Goal: Check status: Check status

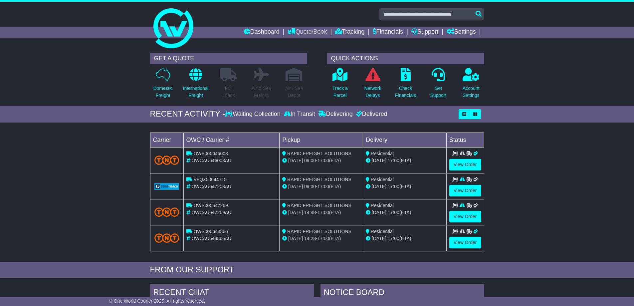
click at [289, 29] on link "Quote/Book" at bounding box center [307, 32] width 39 height 11
click at [291, 42] on link "Domestic" at bounding box center [314, 43] width 53 height 7
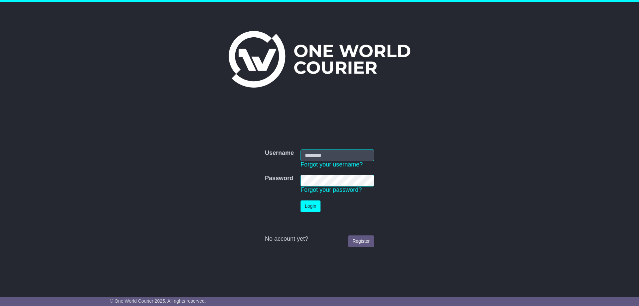
click at [342, 155] on input "Username" at bounding box center [337, 155] width 74 height 12
type input "**********"
click at [316, 205] on button "Login" at bounding box center [310, 206] width 20 height 12
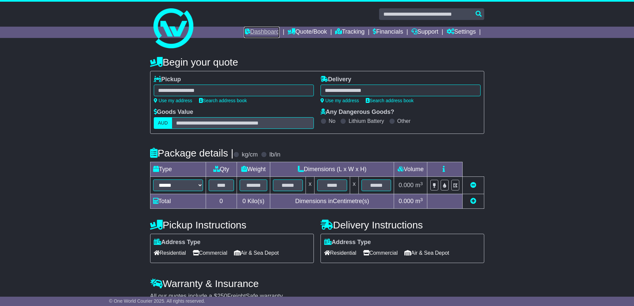
click at [260, 32] on link "Dashboard" at bounding box center [262, 32] width 36 height 11
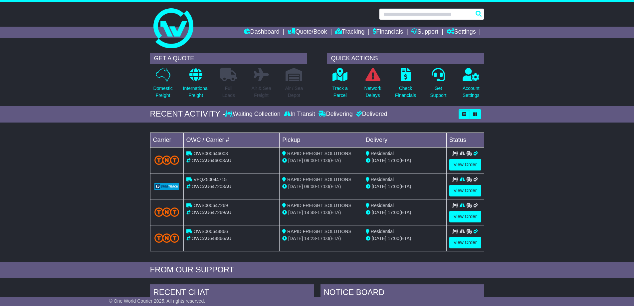
click at [434, 14] on input "text" at bounding box center [431, 14] width 105 height 12
click at [519, 71] on div "GET A QUOTE Domestic Freight International Freight Full Loads Air & Sea Freight…" at bounding box center [317, 78] width 634 height 56
click at [464, 191] on link "View Order" at bounding box center [465, 191] width 32 height 12
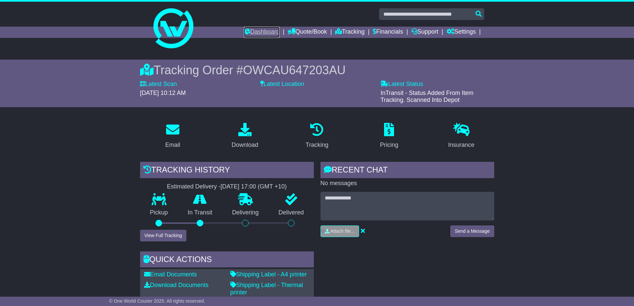
click at [256, 31] on link "Dashboard" at bounding box center [262, 32] width 36 height 11
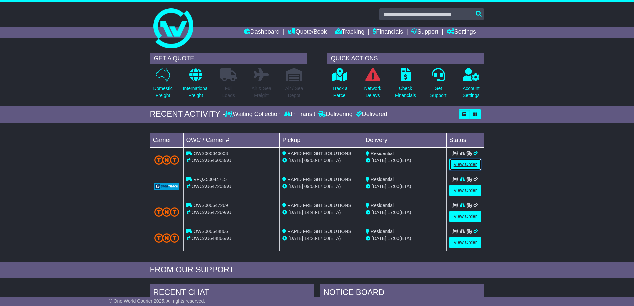
click at [468, 166] on link "View Order" at bounding box center [465, 165] width 32 height 12
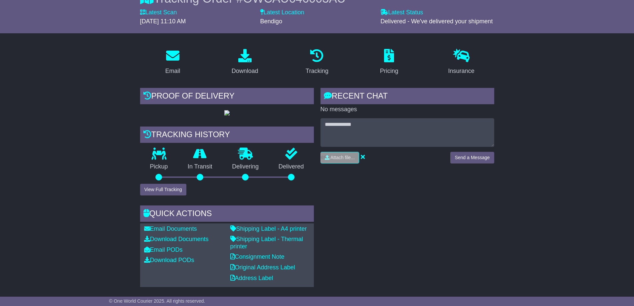
scroll to position [67, 0]
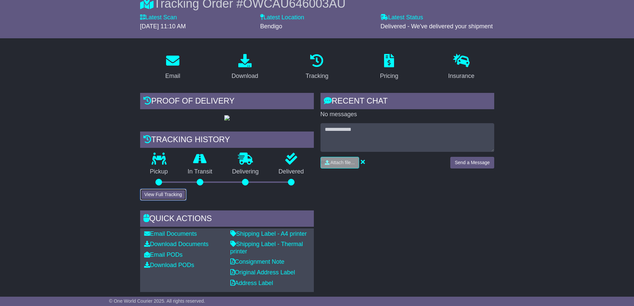
click at [177, 194] on button "View Full Tracking" at bounding box center [163, 195] width 46 height 12
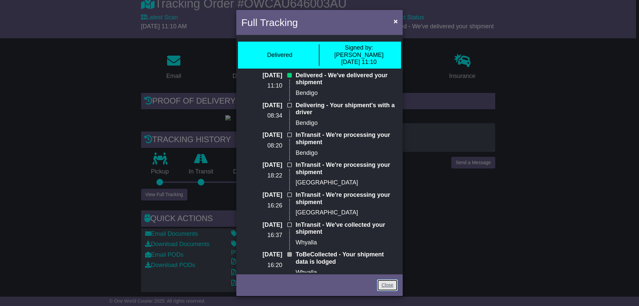
click at [392, 284] on link "Close" at bounding box center [387, 285] width 21 height 12
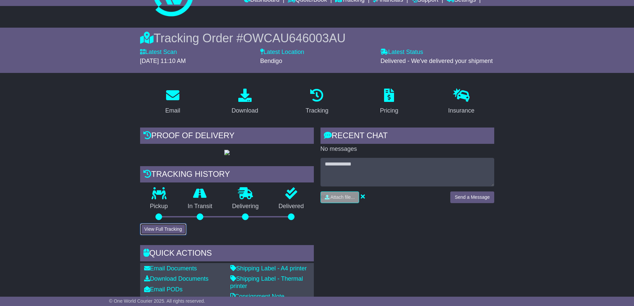
scroll to position [0, 0]
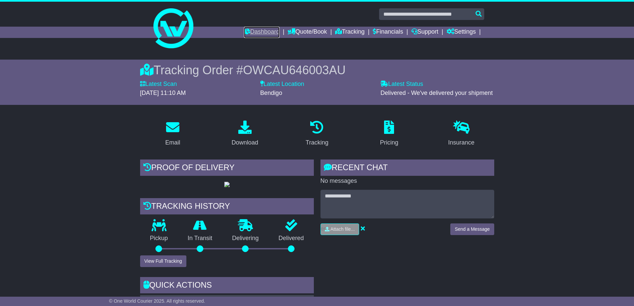
click at [266, 28] on link "Dashboard" at bounding box center [262, 32] width 36 height 11
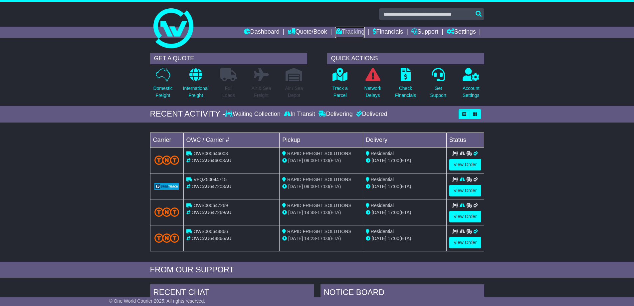
click at [338, 29] on link "Tracking" at bounding box center [349, 32] width 29 height 11
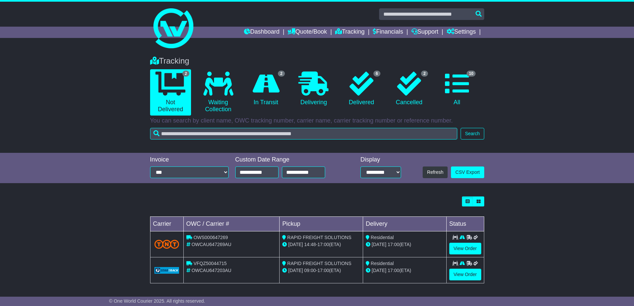
scroll to position [1, 0]
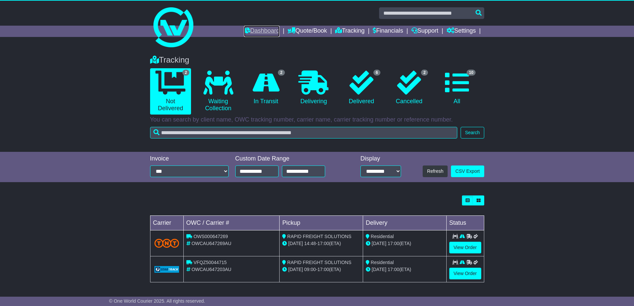
click at [250, 30] on link "Dashboard" at bounding box center [262, 31] width 36 height 11
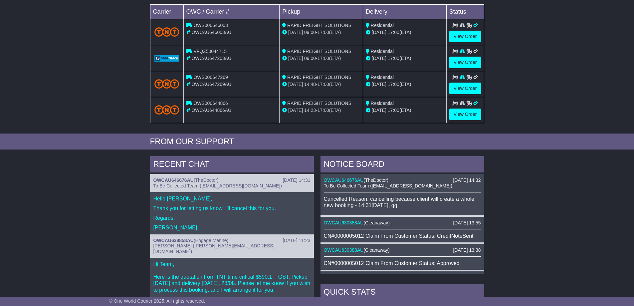
scroll to position [166, 0]
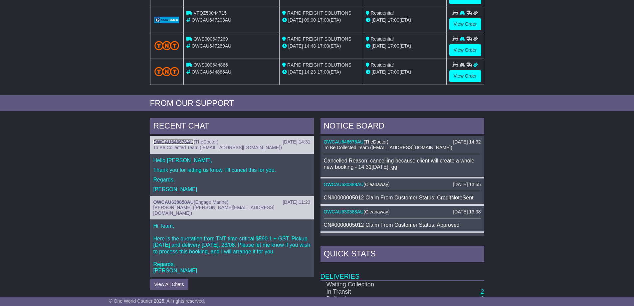
click at [178, 141] on link "OWCAU646676AU" at bounding box center [173, 141] width 40 height 5
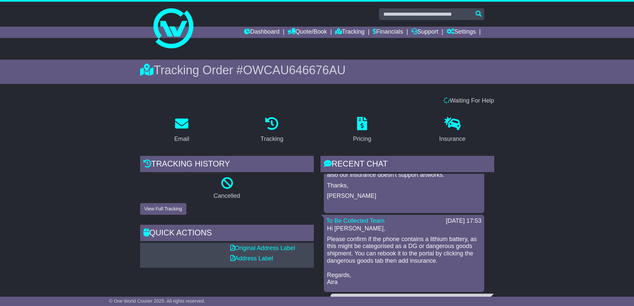
scroll to position [200, 0]
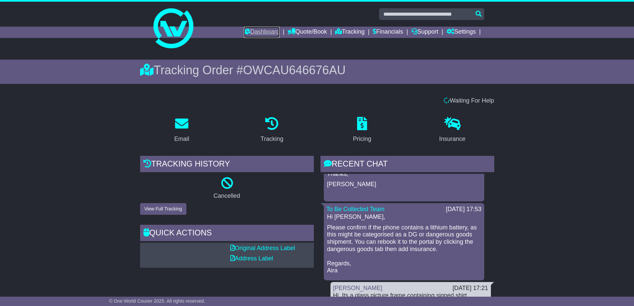
click at [263, 29] on link "Dashboard" at bounding box center [262, 32] width 36 height 11
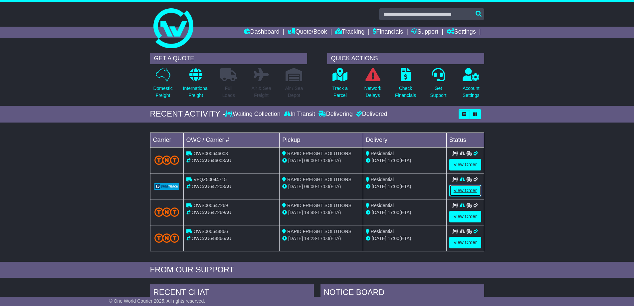
click at [462, 188] on link "View Order" at bounding box center [465, 191] width 32 height 12
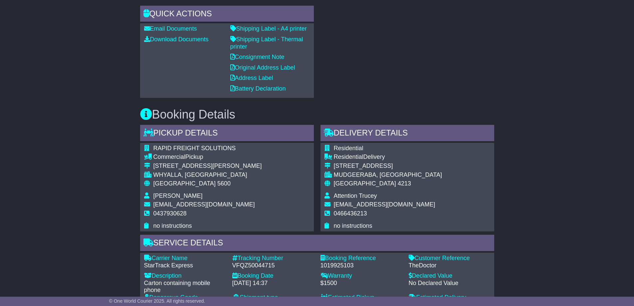
scroll to position [333, 0]
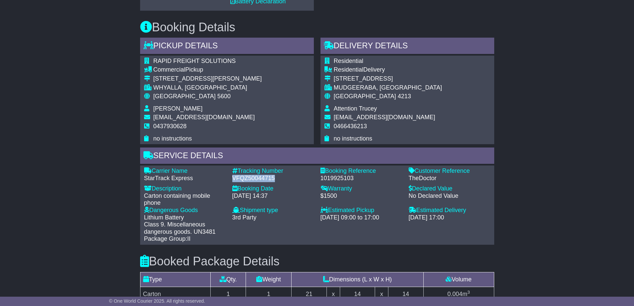
drag, startPoint x: 275, startPoint y: 178, endPoint x: 234, endPoint y: 179, distance: 41.0
click at [234, 179] on div "VFQZ50044715" at bounding box center [273, 178] width 82 height 7
copy div "VFQZ50044715"
click at [277, 179] on div "VFQZ50044715" at bounding box center [273, 178] width 82 height 7
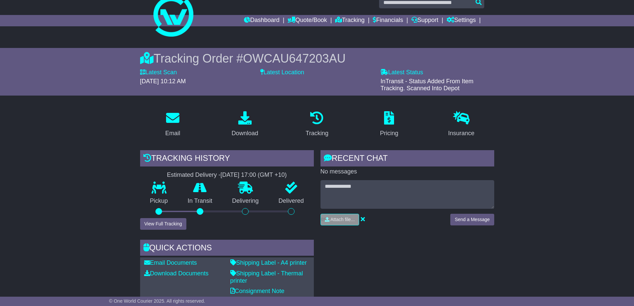
scroll to position [0, 0]
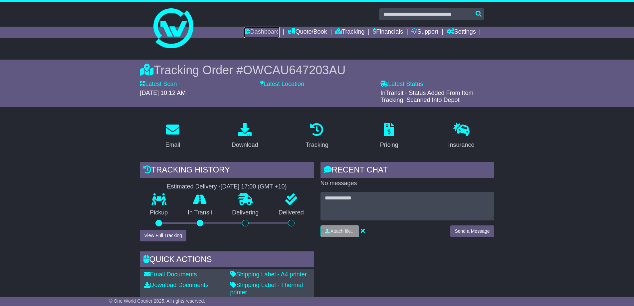
click at [261, 32] on link "Dashboard" at bounding box center [262, 32] width 36 height 11
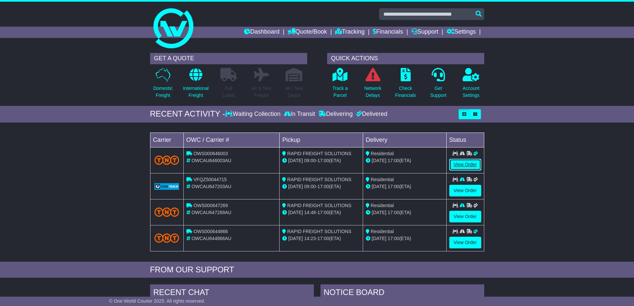
click at [461, 161] on link "View Order" at bounding box center [465, 165] width 32 height 12
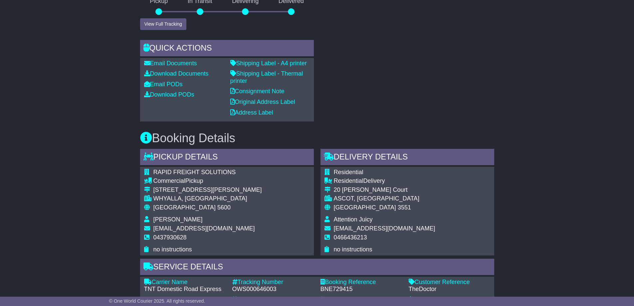
scroll to position [333, 0]
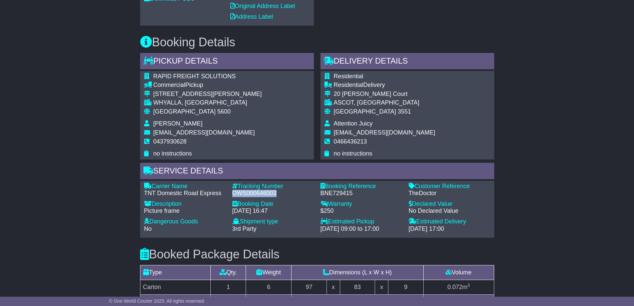
drag, startPoint x: 277, startPoint y: 193, endPoint x: 234, endPoint y: 194, distance: 42.3
click at [234, 194] on div "OWS000646003" at bounding box center [273, 193] width 82 height 7
copy div "OWS000646003"
click at [281, 195] on div "OWS000646003" at bounding box center [273, 193] width 82 height 7
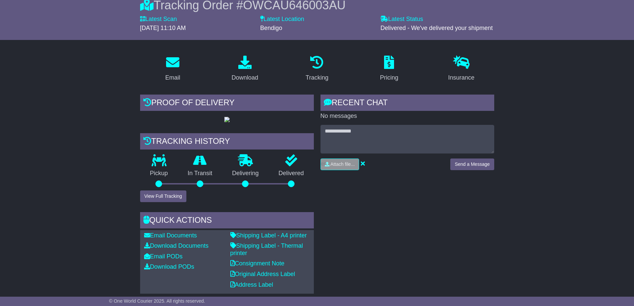
scroll to position [0, 0]
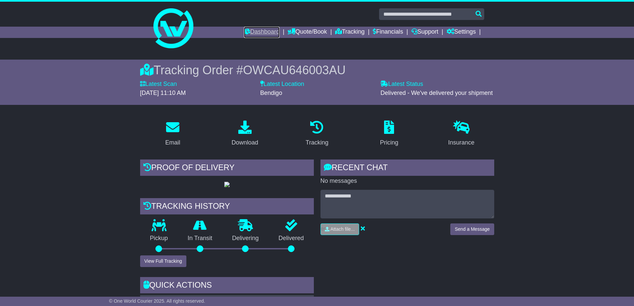
click at [258, 33] on link "Dashboard" at bounding box center [262, 32] width 36 height 11
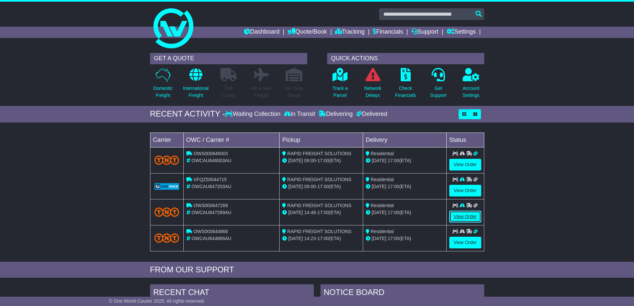
click at [467, 217] on link "View Order" at bounding box center [465, 217] width 32 height 12
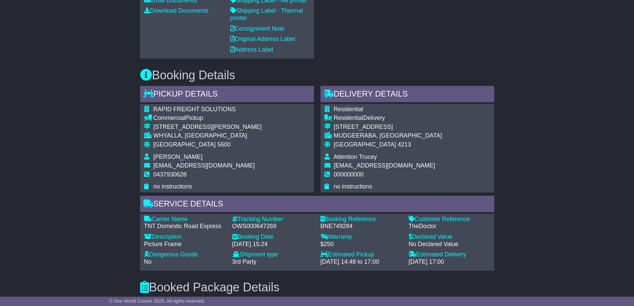
scroll to position [285, 0]
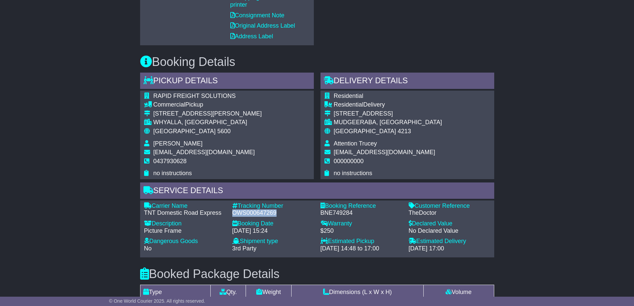
drag, startPoint x: 276, startPoint y: 213, endPoint x: 240, endPoint y: 212, distance: 36.0
click at [234, 212] on div "OWS000647269" at bounding box center [273, 212] width 82 height 7
copy div "OWS000647269"
click at [282, 216] on div "OWS000647269" at bounding box center [273, 212] width 82 height 7
